Goal: Find specific page/section: Find specific page/section

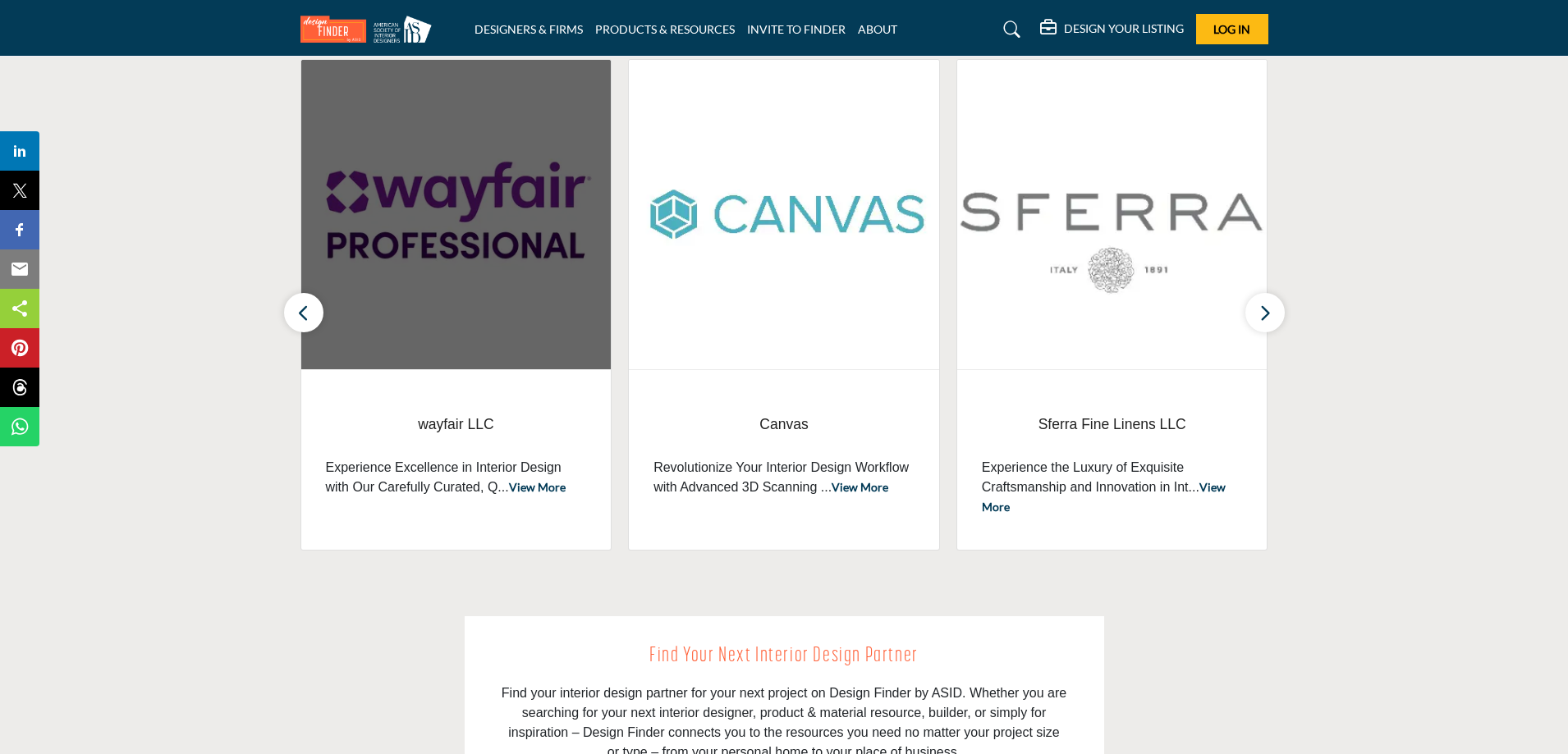
scroll to position [575, 0]
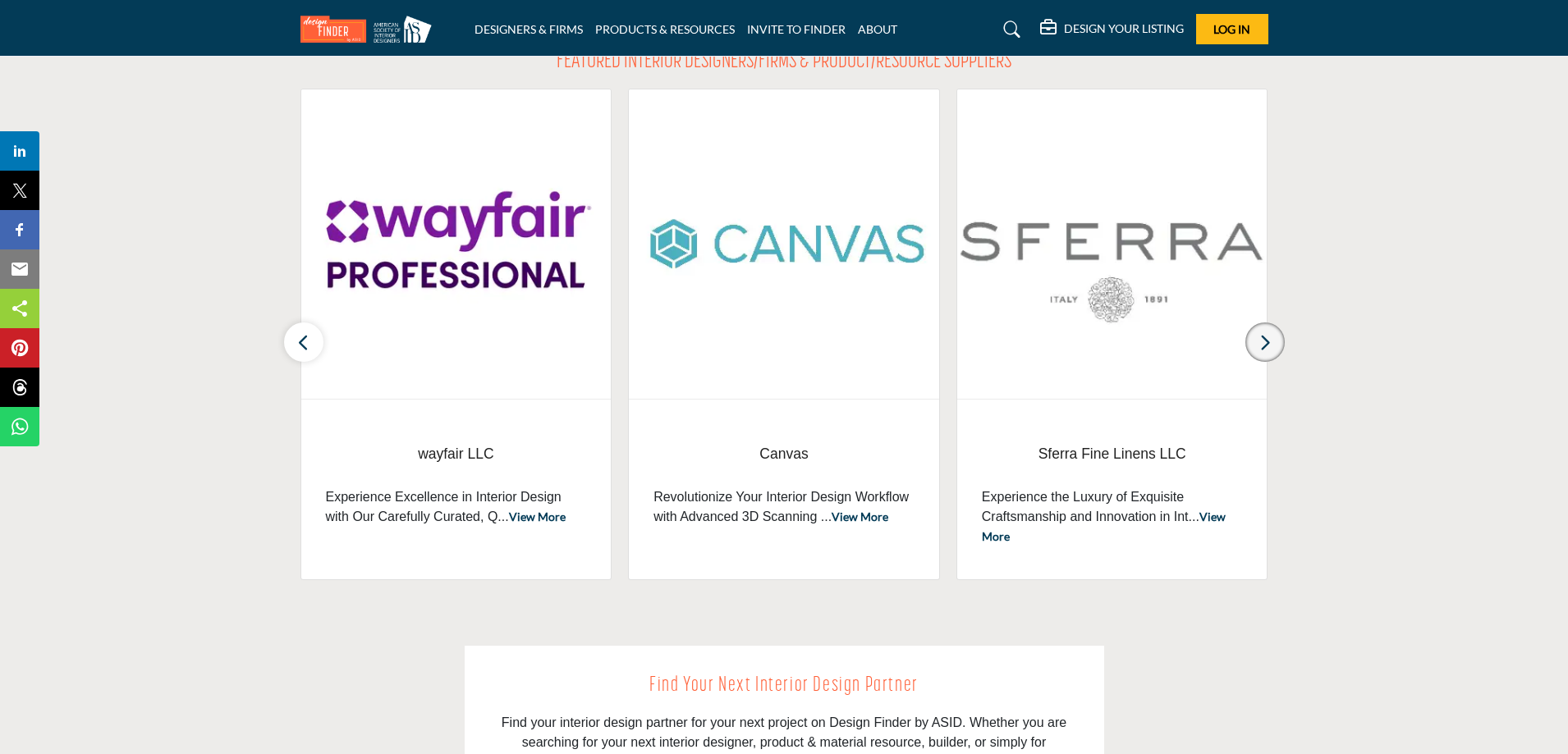
click at [1269, 351] on icon "button" at bounding box center [1265, 342] width 13 height 20
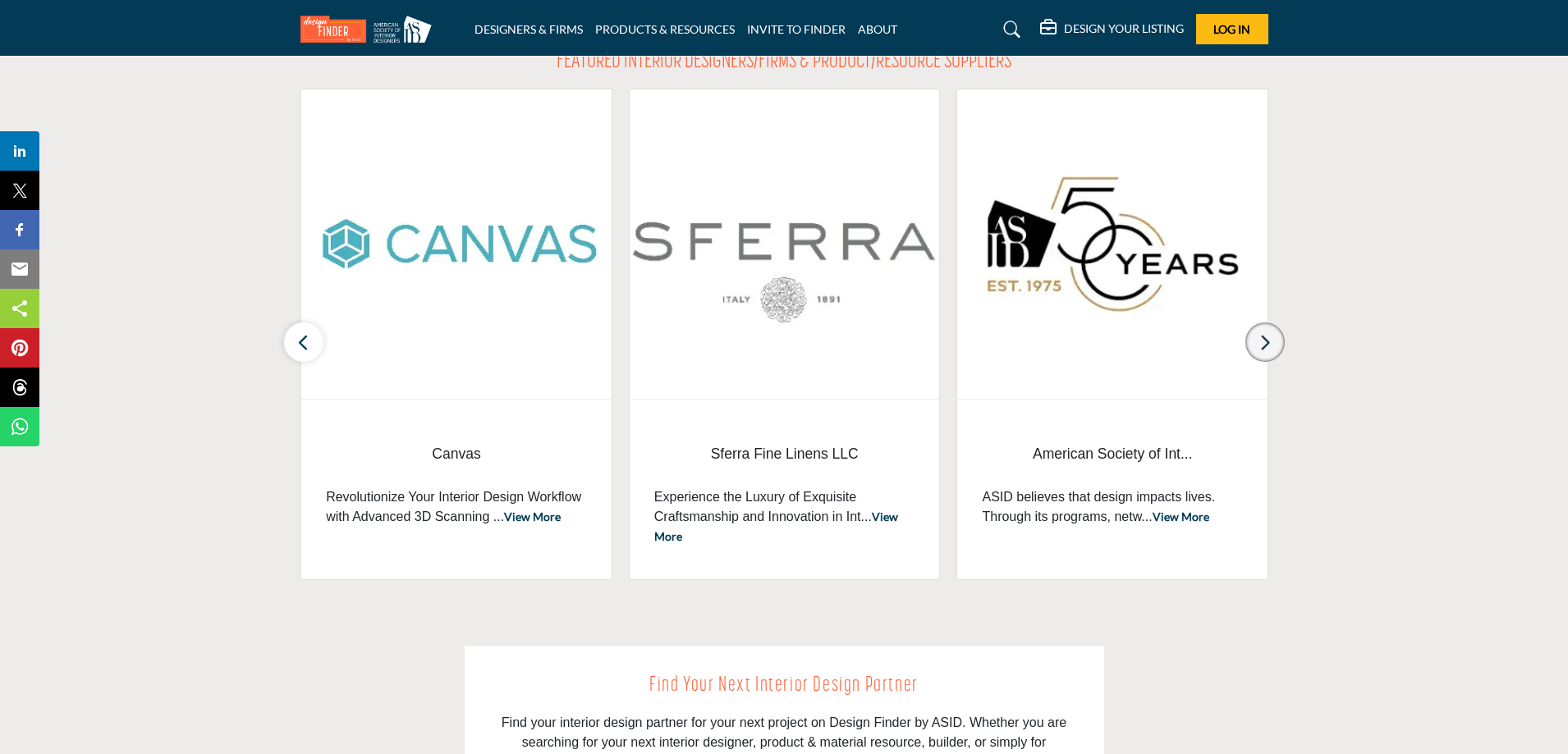
click at [1269, 351] on icon "button" at bounding box center [1265, 342] width 13 height 20
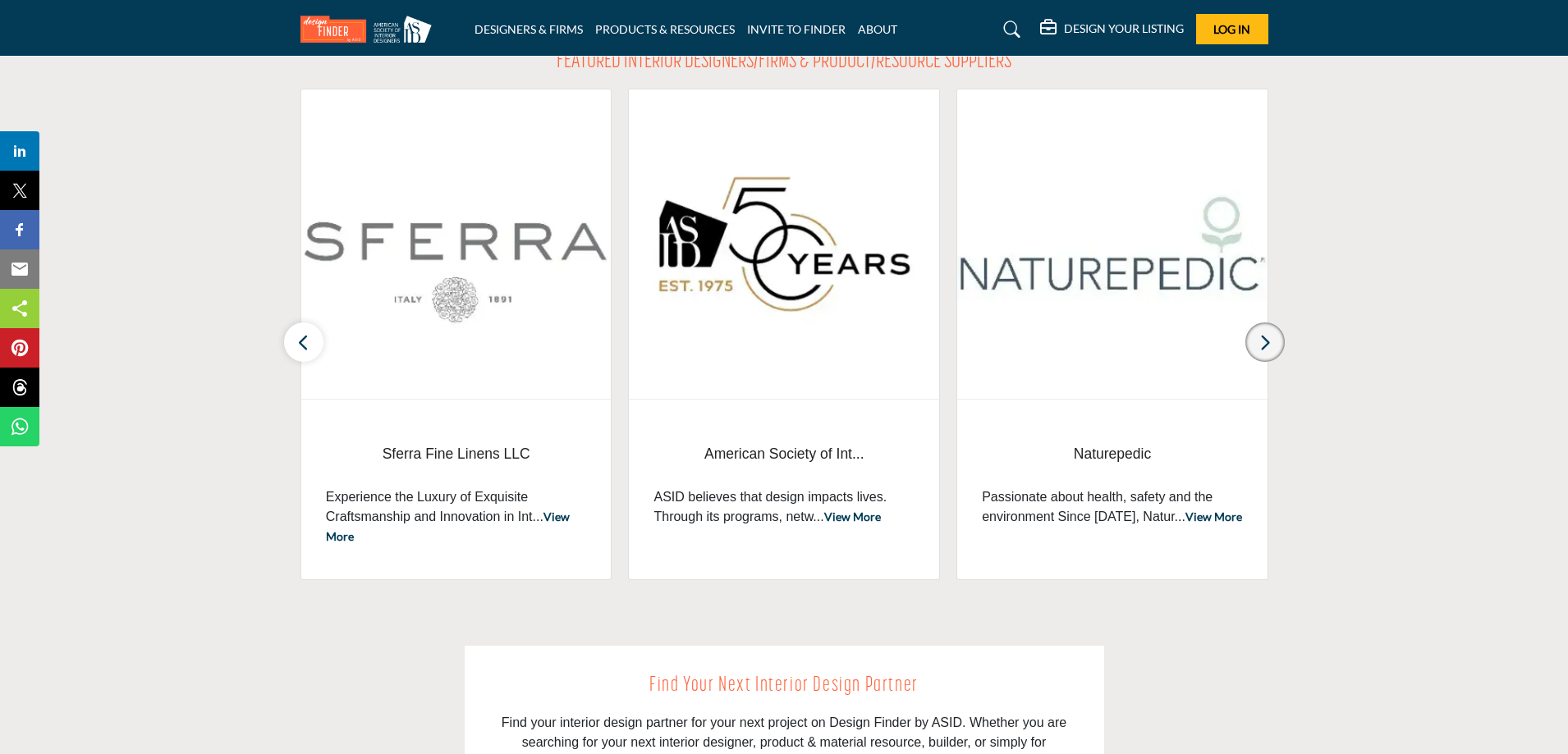
click at [1269, 351] on icon "button" at bounding box center [1265, 342] width 13 height 20
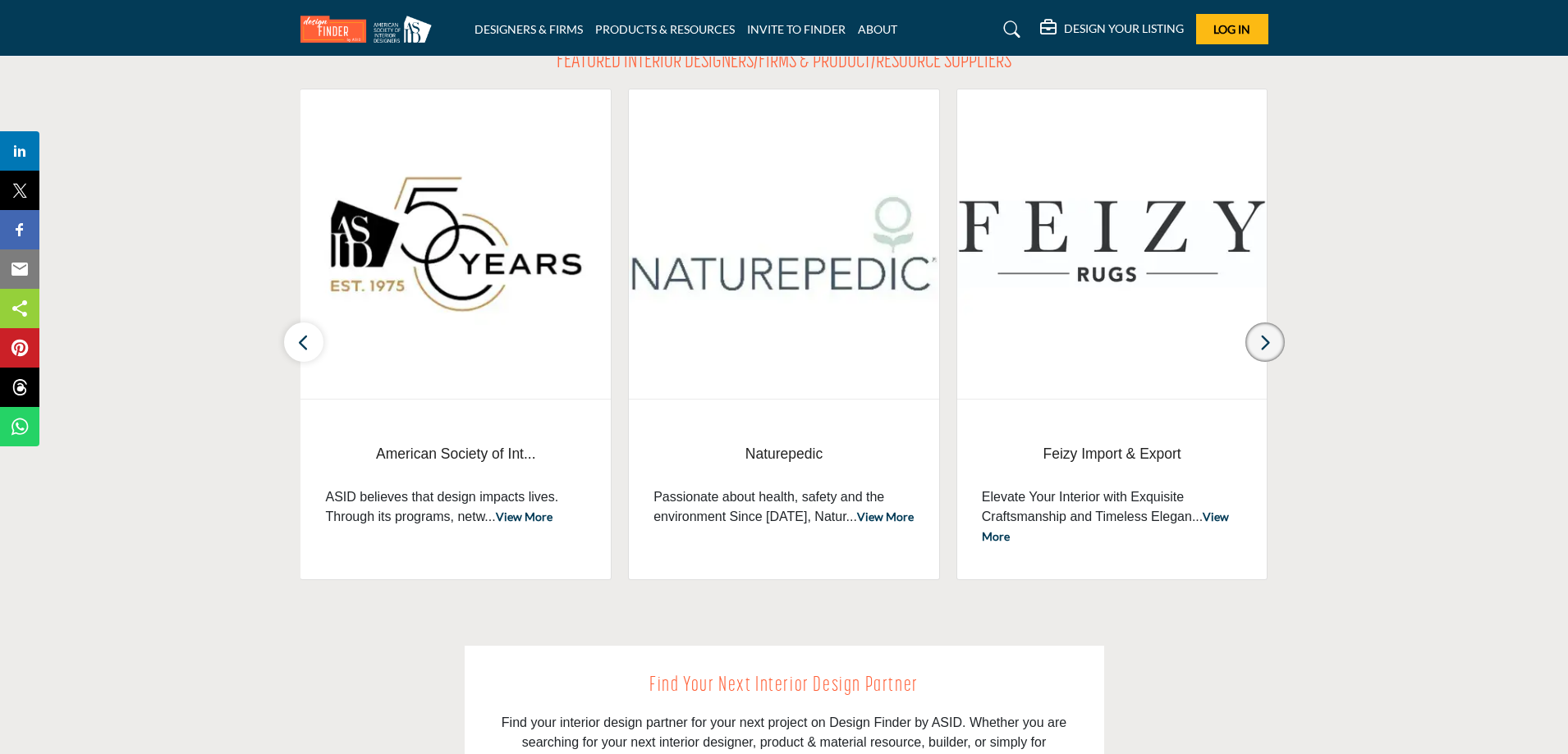
click at [1269, 351] on icon "button" at bounding box center [1265, 342] width 13 height 20
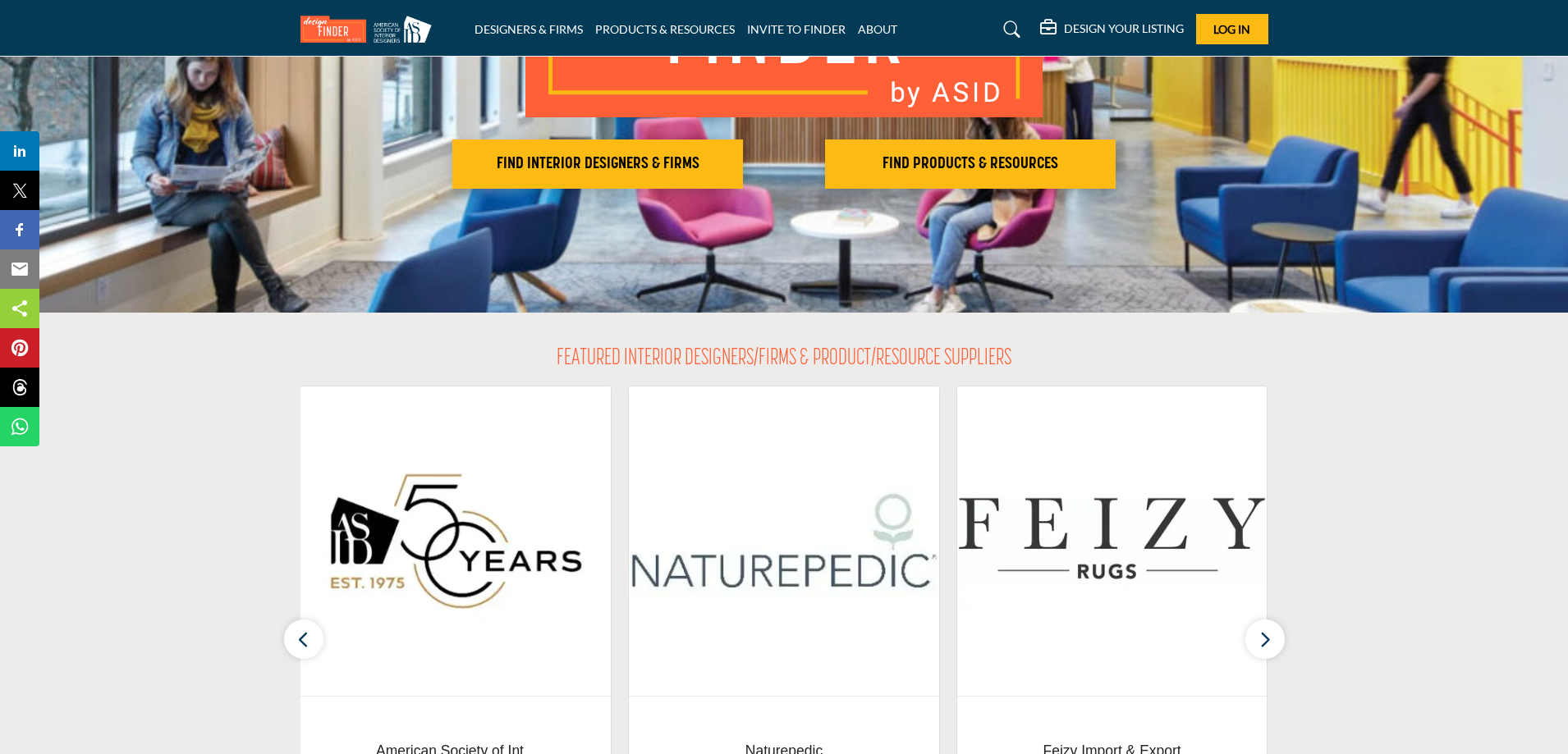
scroll to position [247, 0]
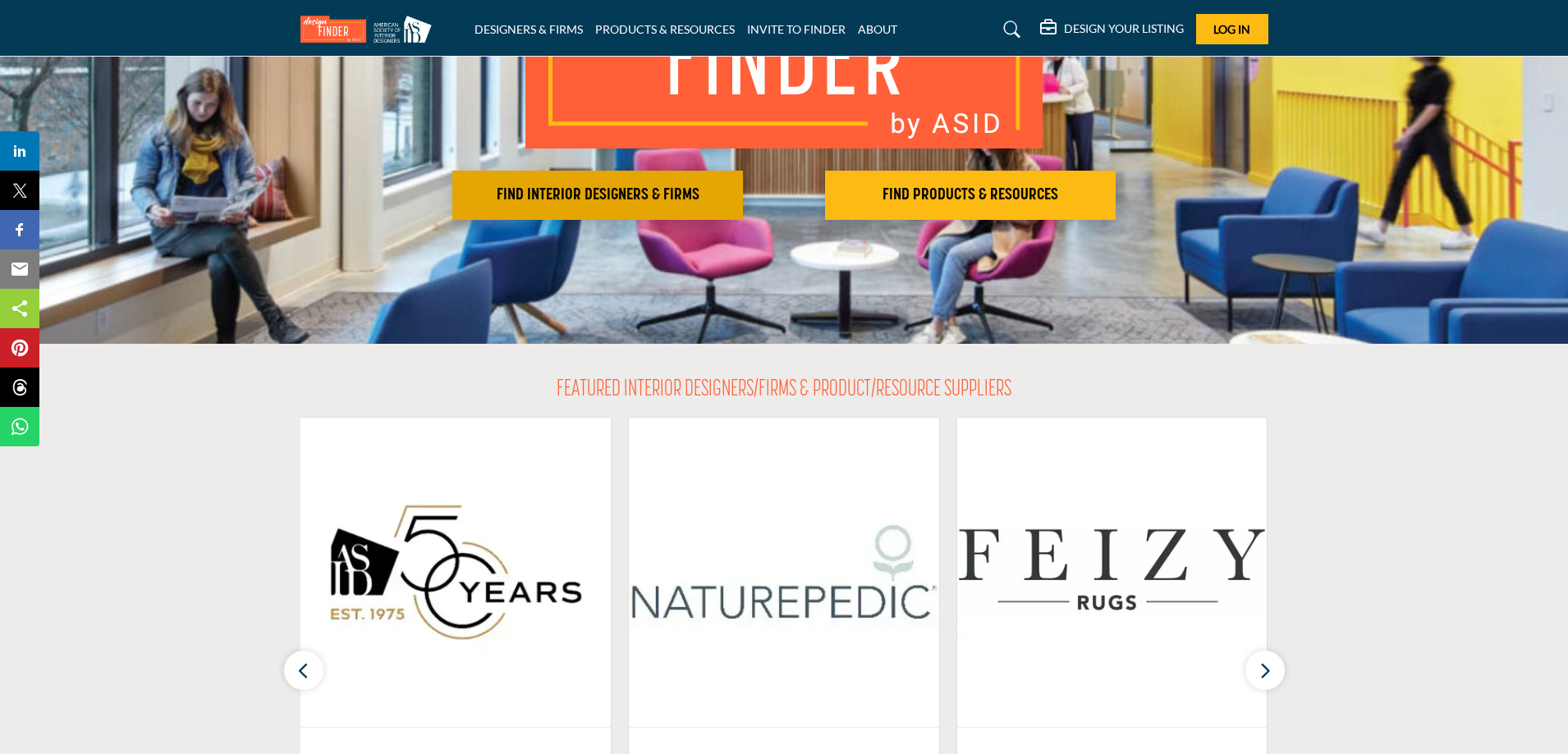
drag, startPoint x: 650, startPoint y: 195, endPoint x: 641, endPoint y: 194, distance: 9.1
click at [649, 196] on h2 "FIND INTERIOR DESIGNERS & FIRMS" at bounding box center [597, 195] width 280 height 20
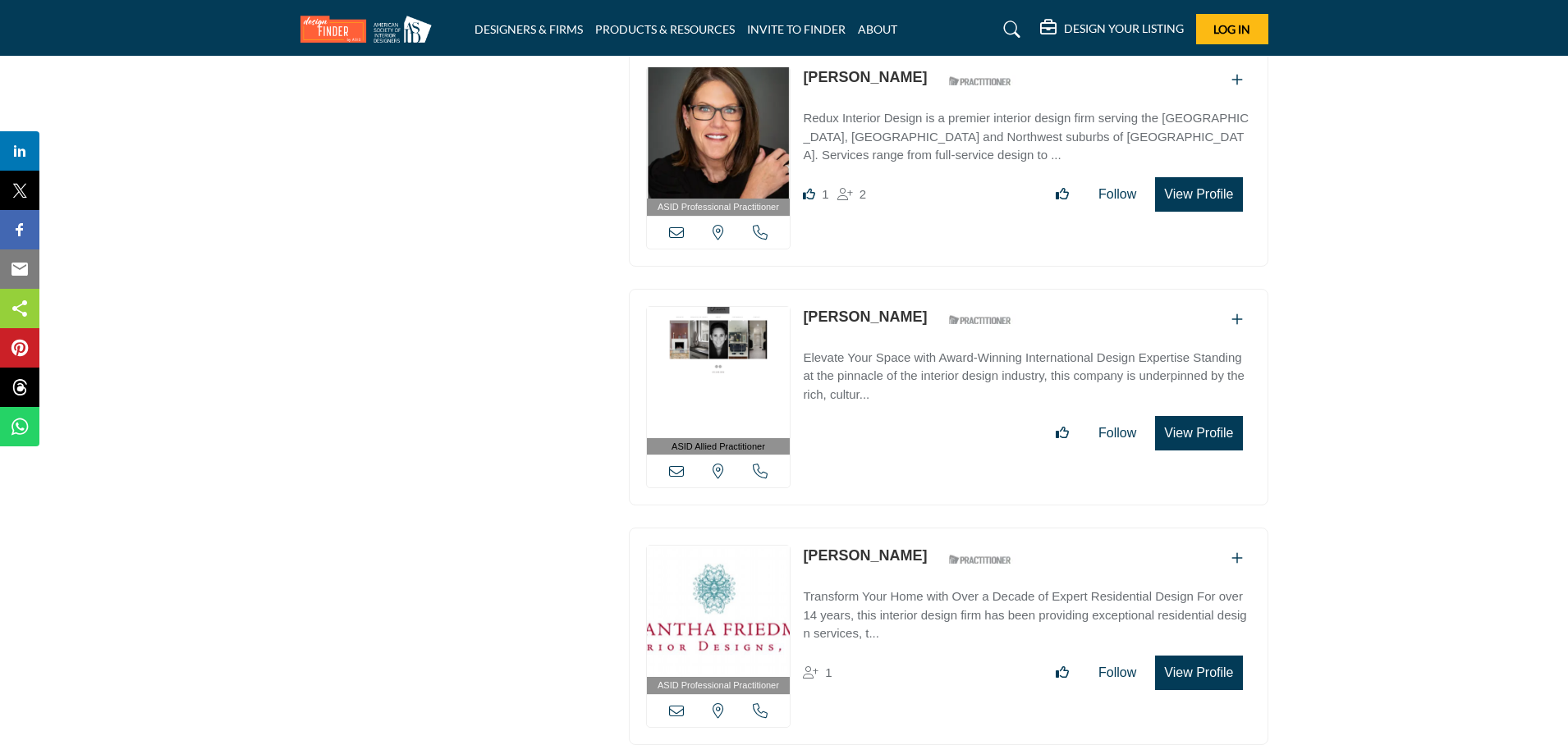
scroll to position [10261, 0]
